Goal: Task Accomplishment & Management: Use online tool/utility

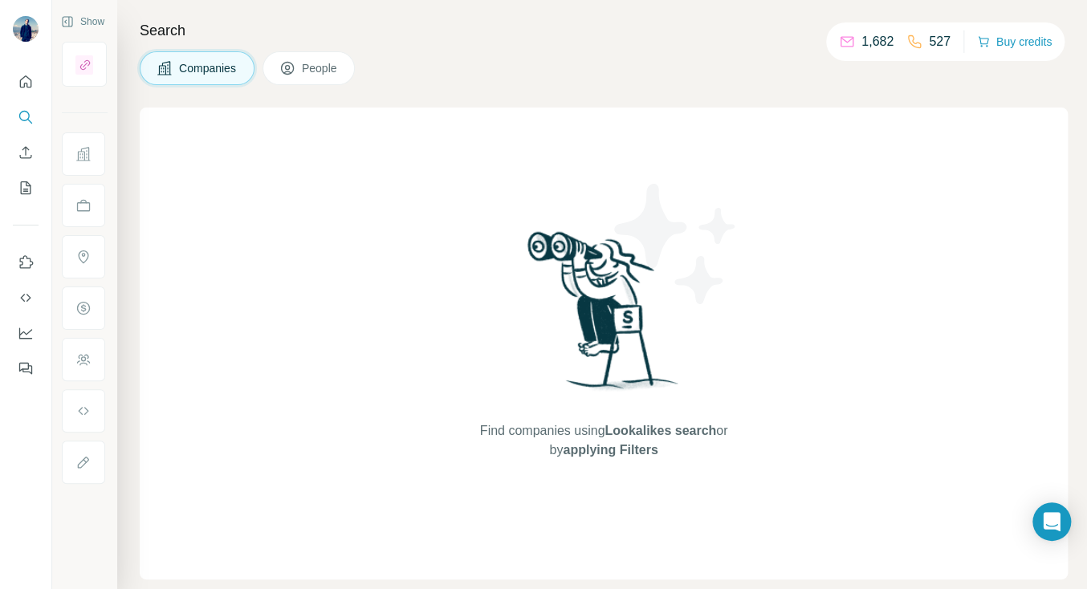
click at [313, 68] on span "People" at bounding box center [320, 68] width 37 height 16
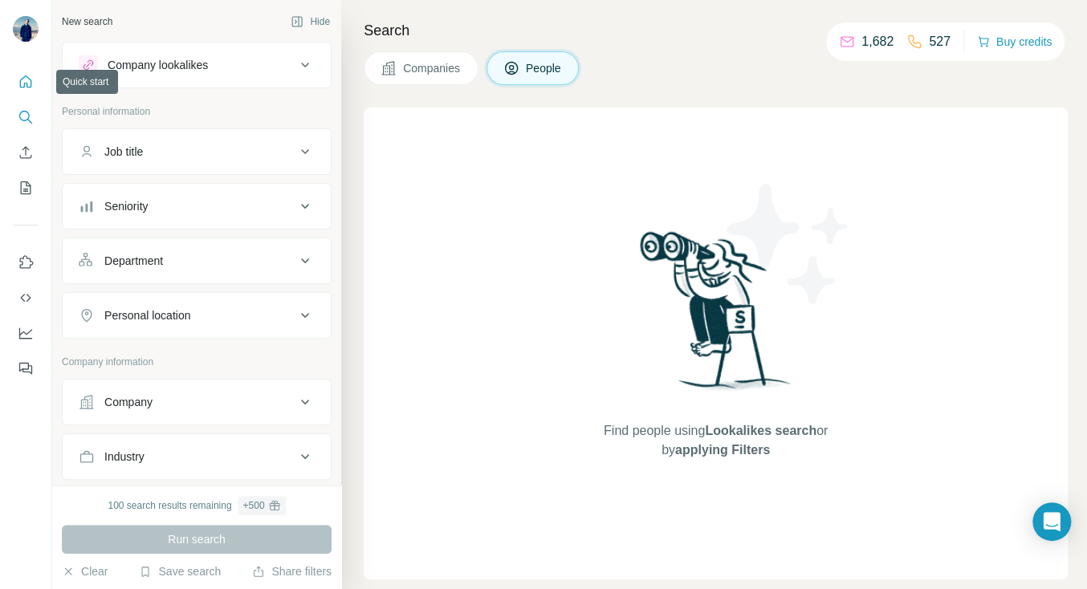
click at [32, 79] on icon "Quick start" at bounding box center [26, 82] width 16 height 16
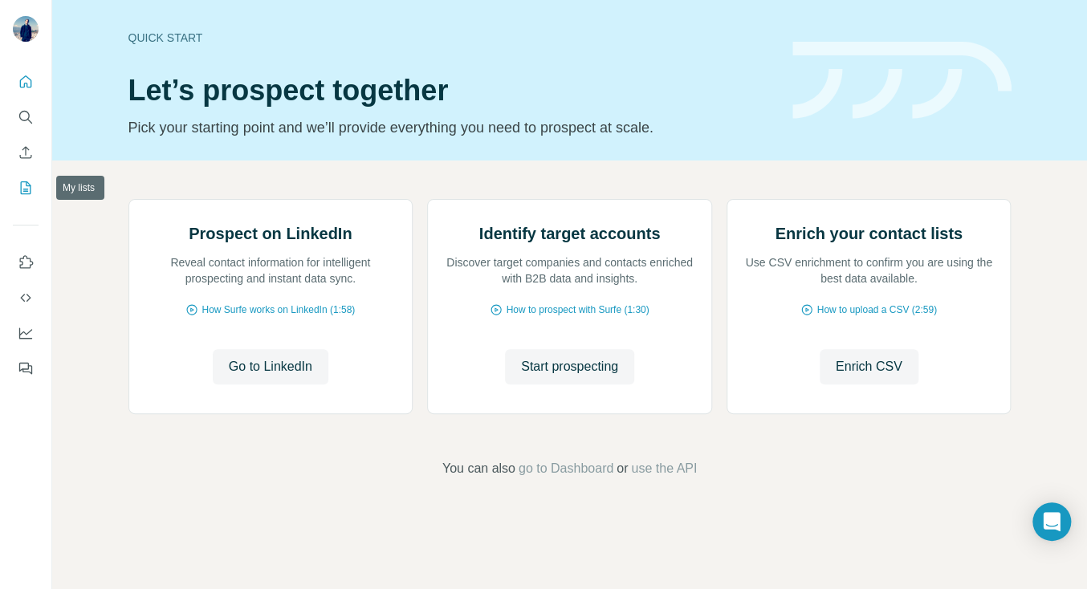
click at [24, 181] on icon "My lists" at bounding box center [26, 188] width 16 height 16
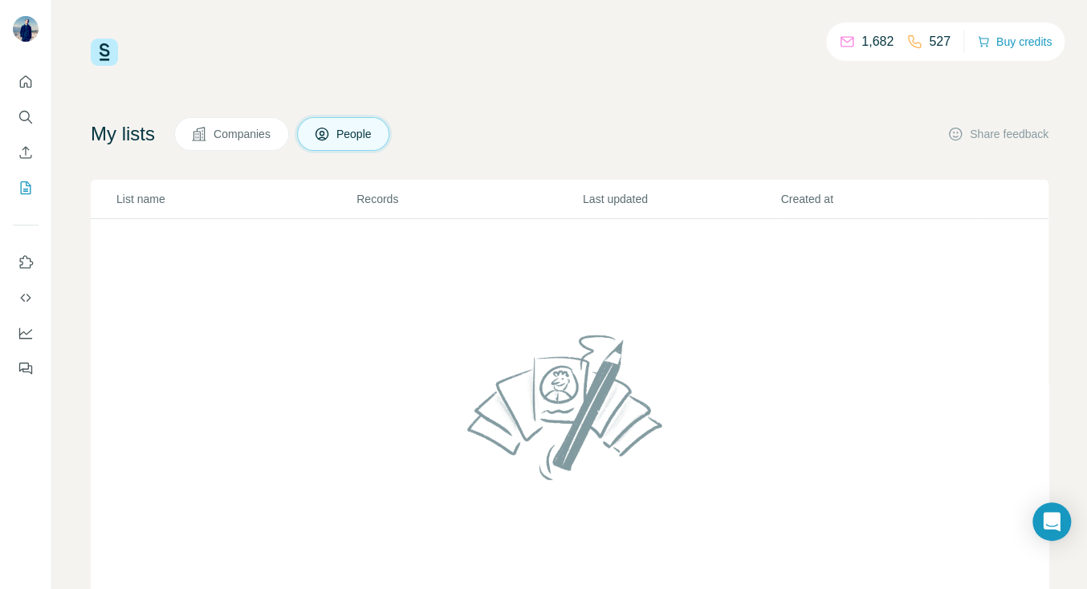
click at [868, 40] on p "1,682" at bounding box center [877, 41] width 32 height 19
click at [26, 155] on icon "Enrich CSV" at bounding box center [26, 152] width 12 height 12
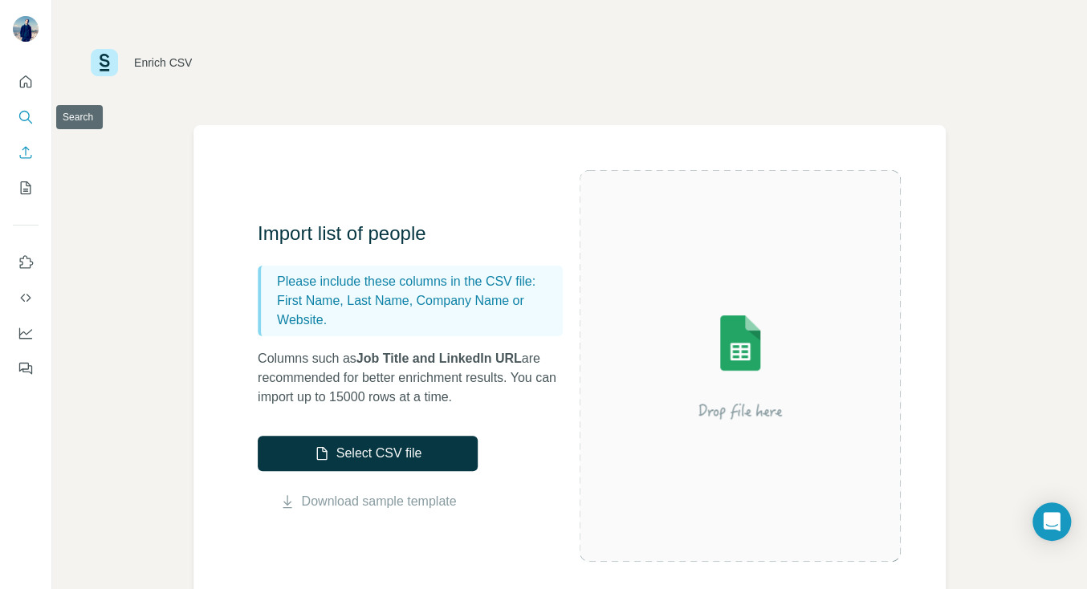
click at [21, 113] on icon "Search" at bounding box center [26, 117] width 16 height 16
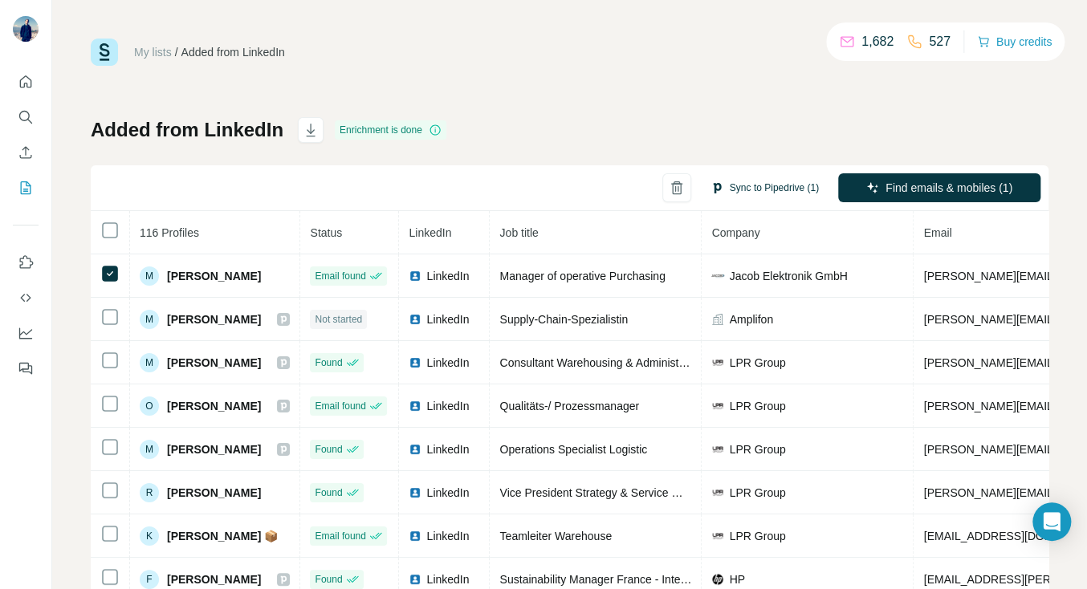
click at [775, 185] on button "Sync to Pipedrive (1)" at bounding box center [764, 188] width 131 height 24
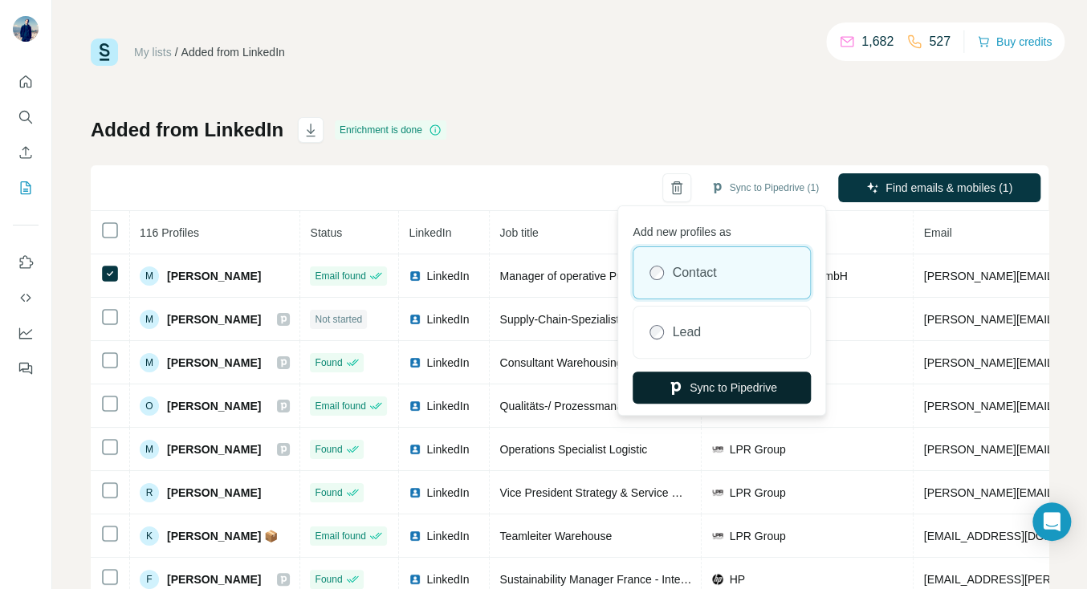
click at [703, 383] on button "Sync to Pipedrive" at bounding box center [722, 388] width 178 height 32
